Goal: Find specific page/section: Find specific page/section

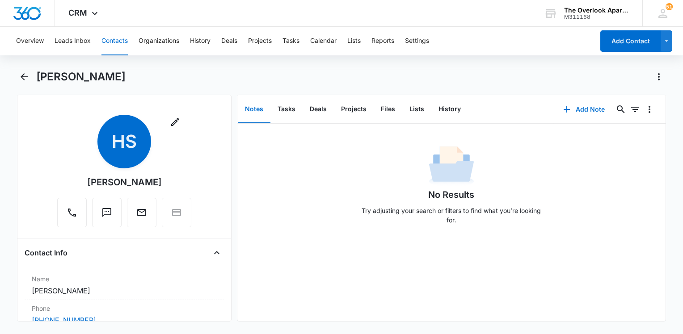
scroll to position [760, 0]
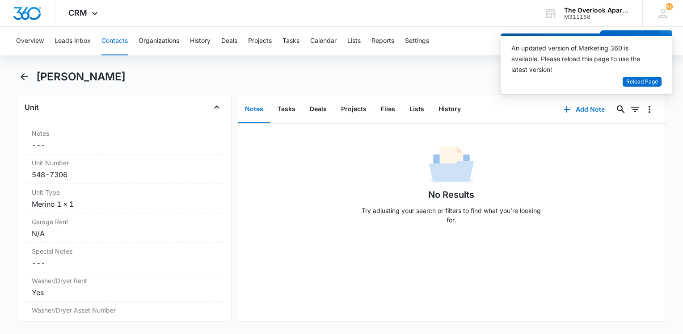
click at [581, 168] on div "No Results Try adjusting your search or filters to find what you’re looking for." at bounding box center [451, 188] width 428 height 89
click at [324, 212] on div "No Results Try adjusting your search or filters to find what you’re looking for." at bounding box center [451, 188] width 428 height 89
click at [633, 80] on span "Reload Page" at bounding box center [642, 82] width 32 height 8
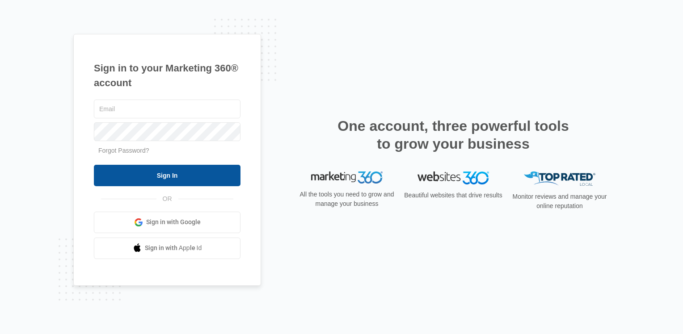
type input "[EMAIL_ADDRESS][DOMAIN_NAME]"
click at [186, 189] on div "overlooklease@vintage-corp.com Forgot Password? Sign In OR Sign in with Google …" at bounding box center [167, 178] width 147 height 161
click at [179, 173] on input "Sign In" at bounding box center [167, 175] width 147 height 21
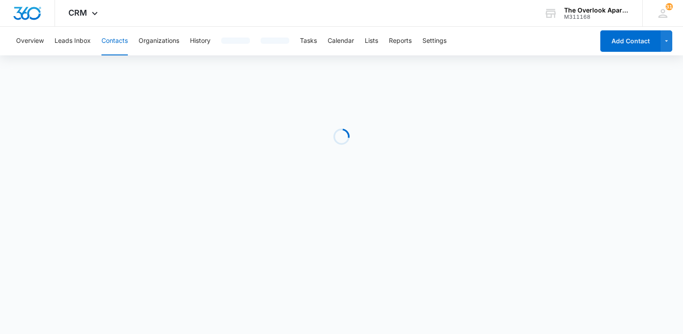
click at [115, 42] on button "Contacts" at bounding box center [115, 41] width 26 height 29
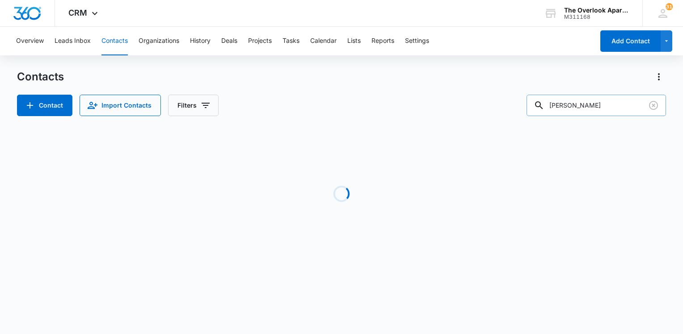
click at [628, 108] on input "hunter sackrider" at bounding box center [597, 105] width 140 height 21
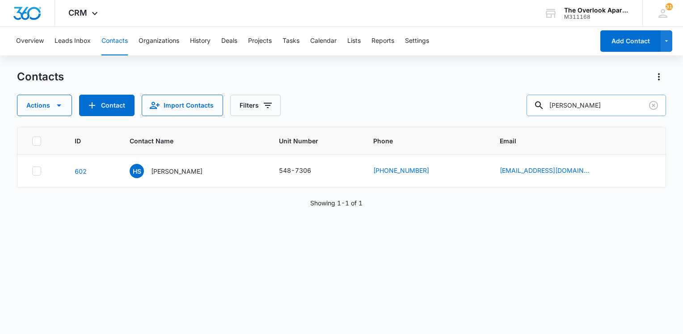
click at [629, 107] on input "hunter sackrider" at bounding box center [597, 105] width 140 height 21
type input "h"
click at [182, 175] on p "Hunter Sackrider" at bounding box center [176, 171] width 51 height 9
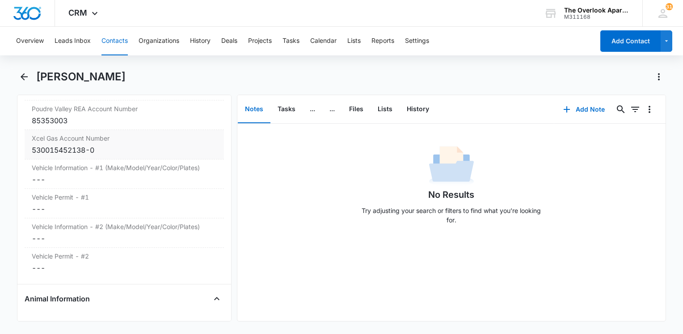
scroll to position [894, 0]
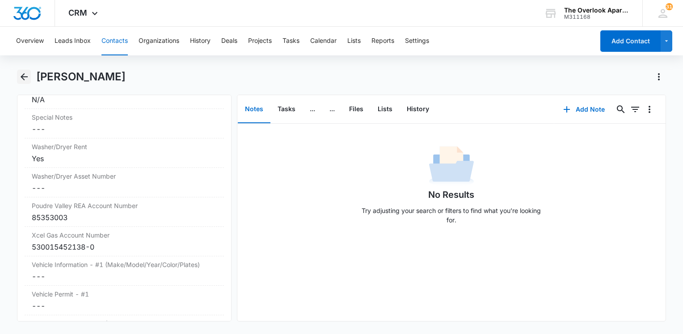
click at [22, 77] on icon "Back" at bounding box center [24, 76] width 7 height 7
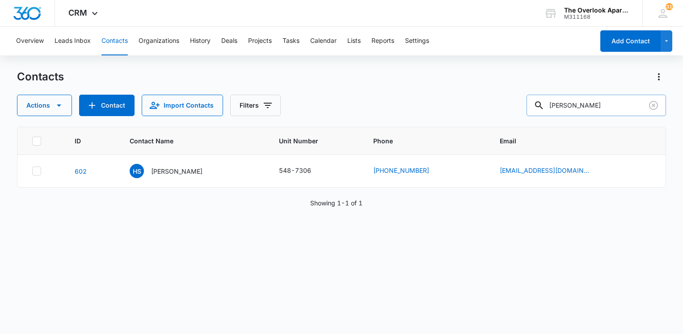
click at [612, 102] on input "hunter sackrider" at bounding box center [597, 105] width 140 height 21
type input "7202"
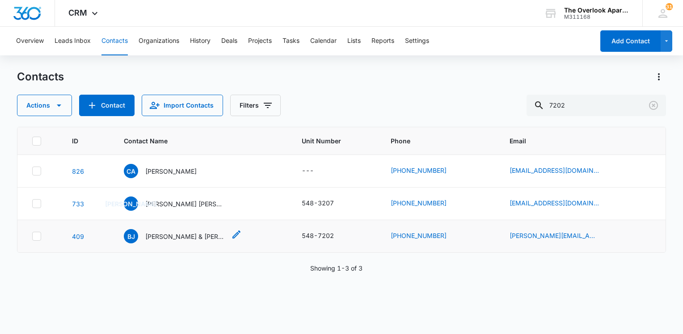
click at [201, 239] on p "Brayan Juarez & Denisse Vargas" at bounding box center [185, 236] width 80 height 9
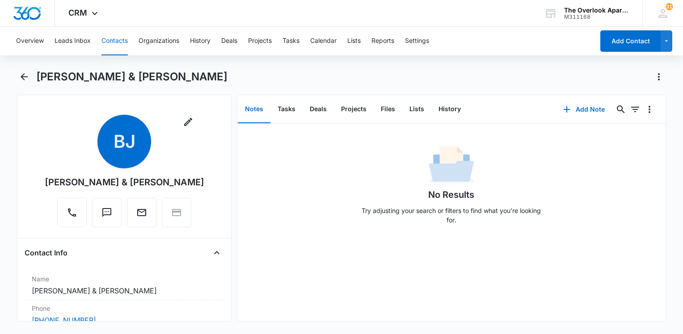
click at [111, 44] on button "Contacts" at bounding box center [115, 41] width 26 height 29
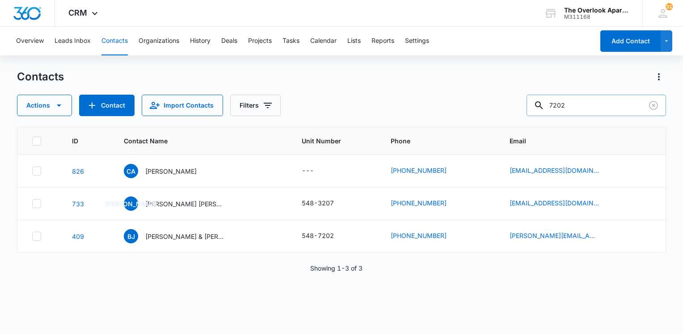
click at [579, 112] on input "7202" at bounding box center [597, 105] width 140 height 21
click at [578, 111] on input "7202" at bounding box center [597, 105] width 140 height 21
type input "hunter"
